Goal: Understand process/instructions: Learn how to perform a task or action

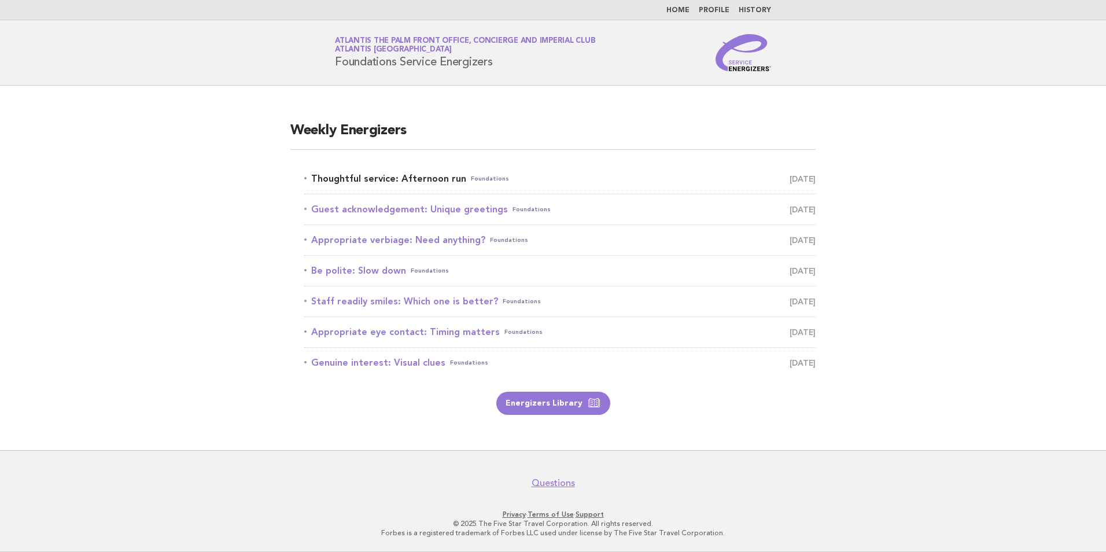
drag, startPoint x: 0, startPoint y: 0, endPoint x: 348, endPoint y: 178, distance: 391.3
click at [347, 179] on link "Thoughtful service: Afternoon run Foundations October 14" at bounding box center [559, 179] width 511 height 16
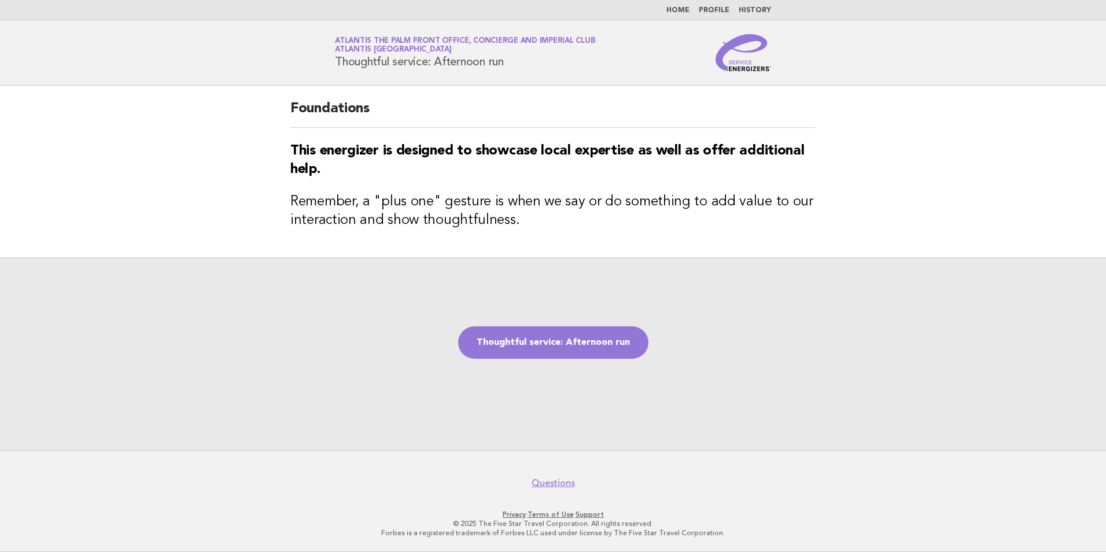
drag, startPoint x: 513, startPoint y: 61, endPoint x: 329, endPoint y: 75, distance: 184.5
click at [329, 75] on header "Service Energizers Atlantis The Palm Front Office, Concierge and Imperial Club …" at bounding box center [553, 52] width 1106 height 65
copy h1 "Thoughtful service: Afternoon run"
click at [645, 257] on div "Foundations This energizer is designed to showcase local expertise as well as o…" at bounding box center [553, 172] width 553 height 172
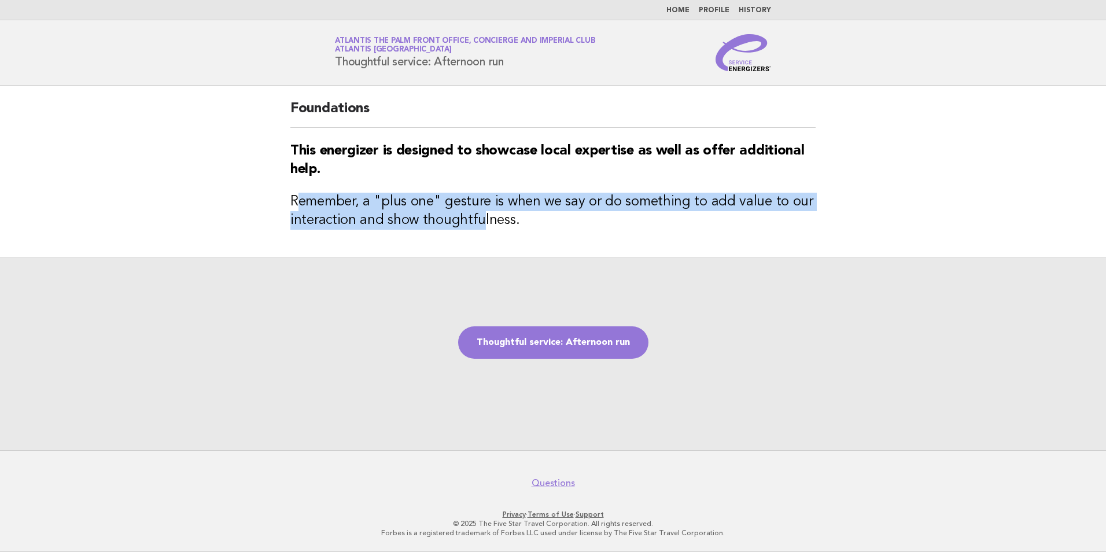
drag, startPoint x: 297, startPoint y: 196, endPoint x: 477, endPoint y: 227, distance: 183.1
click at [477, 227] on h3 "Remember, a "plus one" gesture is when we say or do something to add value to o…" at bounding box center [552, 211] width 525 height 37
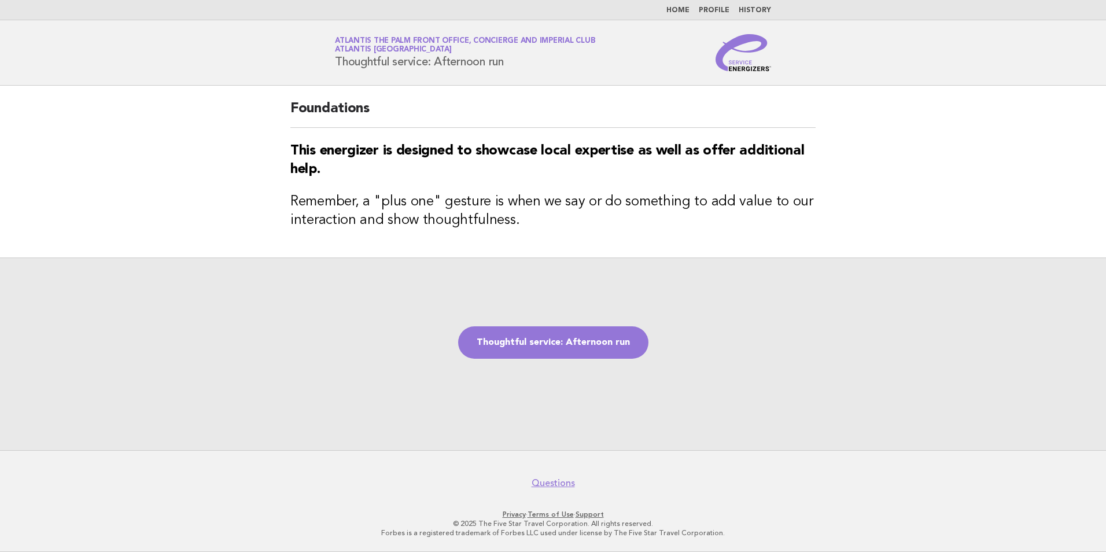
drag, startPoint x: 477, startPoint y: 227, endPoint x: 513, endPoint y: 229, distance: 35.9
click at [513, 228] on h3 "Remember, a "plus one" gesture is when we say or do something to add value to o…" at bounding box center [552, 211] width 525 height 37
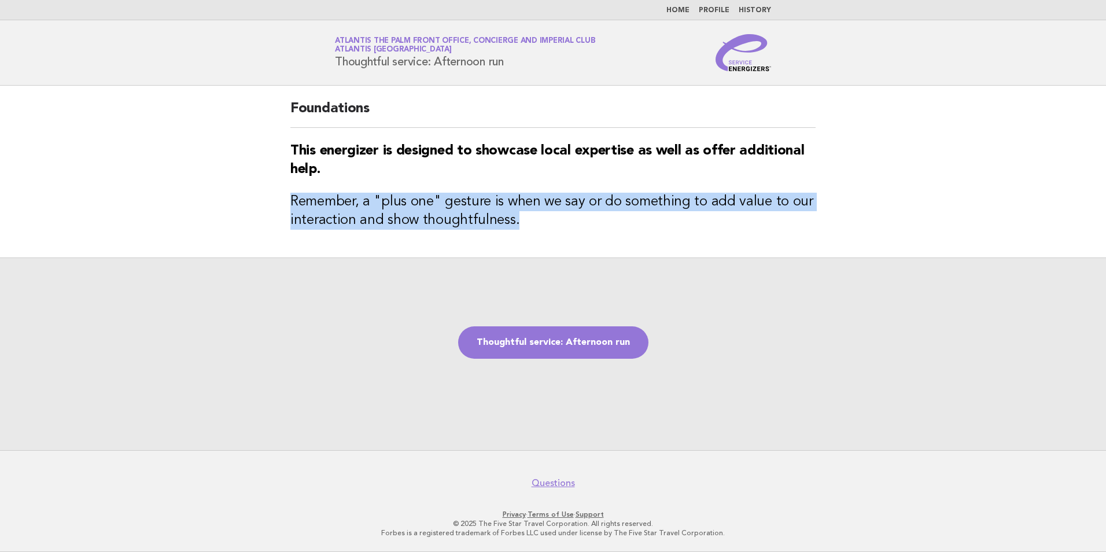
drag, startPoint x: 513, startPoint y: 229, endPoint x: 286, endPoint y: 201, distance: 228.4
click at [286, 201] on div "Foundations This energizer is designed to showcase local expertise as well as o…" at bounding box center [553, 172] width 553 height 172
copy h3 "Remember, a "plus one" gesture is when we say or do something to add value to o…"
click at [544, 348] on link "Thoughtful service: Afternoon run" at bounding box center [553, 342] width 190 height 32
click at [557, 329] on link "Thoughtful service: Afternoon run" at bounding box center [553, 342] width 190 height 32
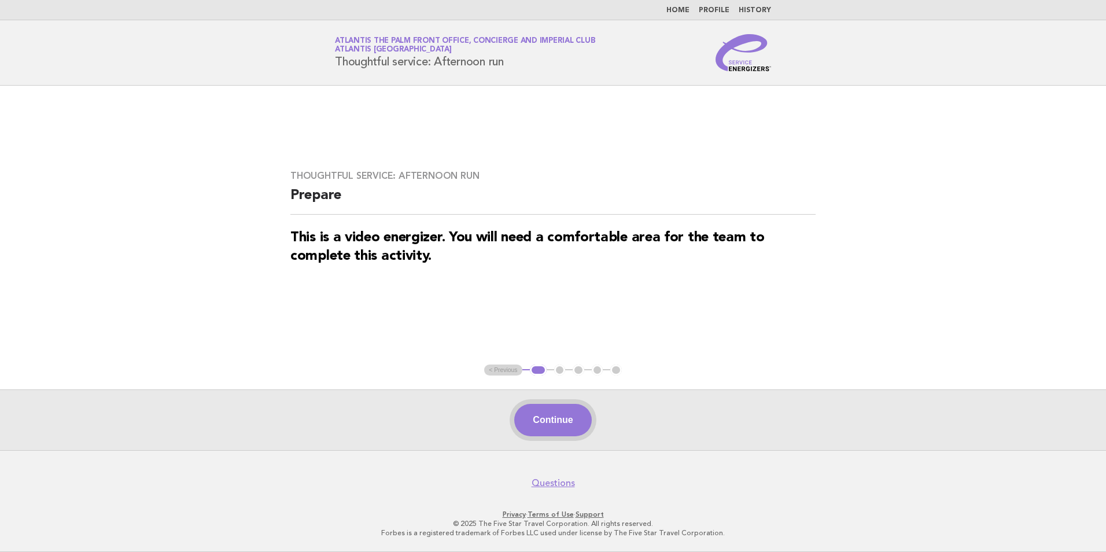
click at [548, 422] on button "Continue" at bounding box center [552, 420] width 77 height 32
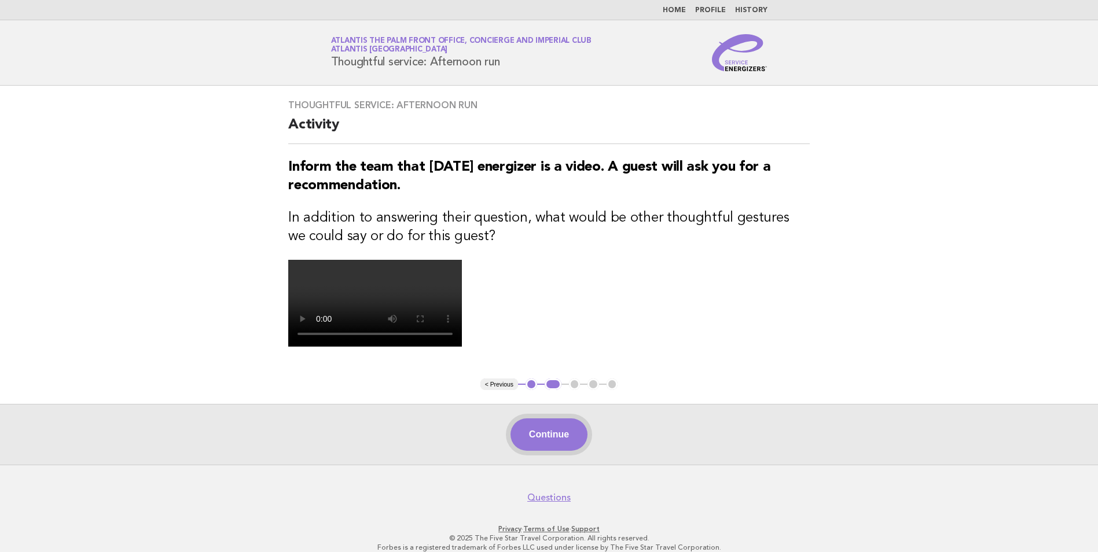
click at [562, 429] on button "Continue" at bounding box center [548, 434] width 77 height 32
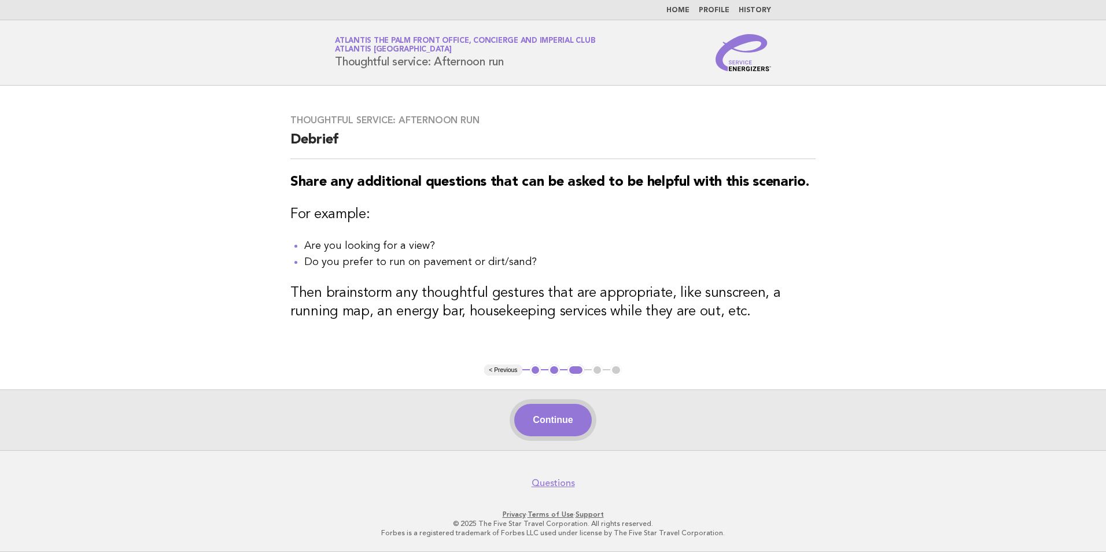
click at [557, 419] on button "Continue" at bounding box center [552, 420] width 77 height 32
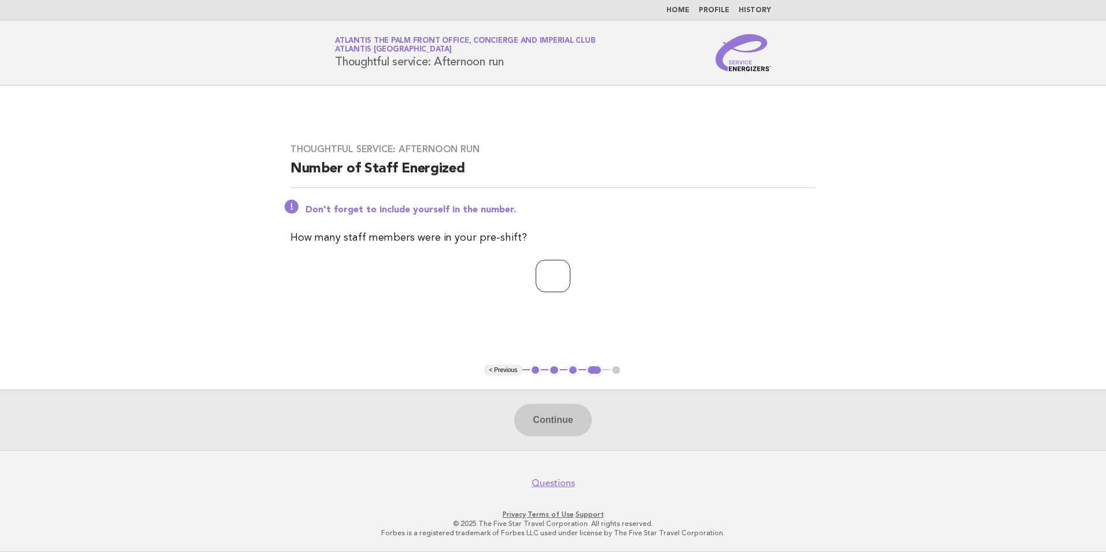
click at [536, 271] on input "number" at bounding box center [553, 276] width 35 height 32
type input "**"
click at [555, 429] on button "Continue" at bounding box center [552, 420] width 77 height 32
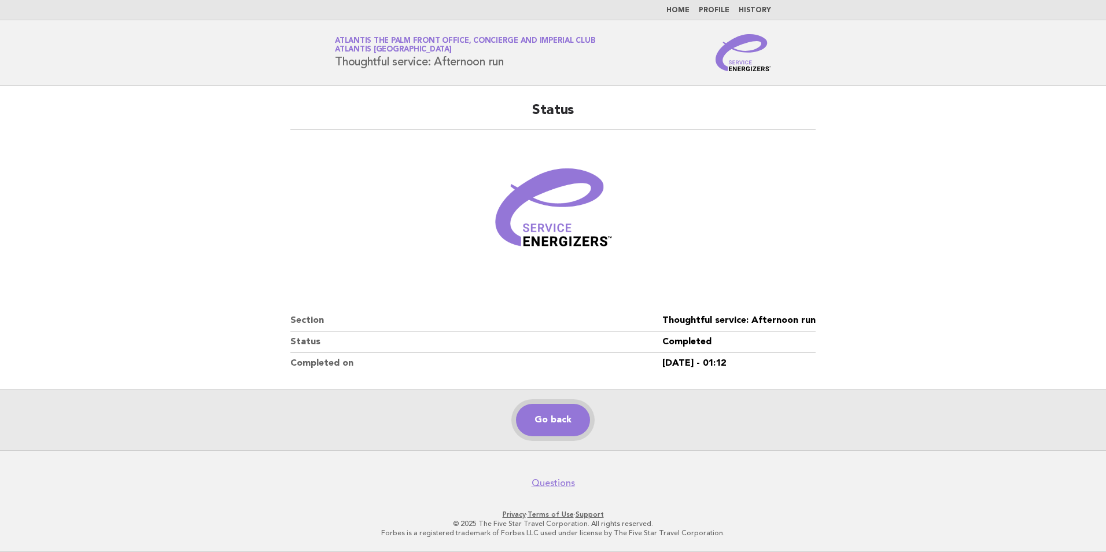
click at [549, 419] on link "Go back" at bounding box center [553, 420] width 74 height 32
